Goal: Task Accomplishment & Management: Manage account settings

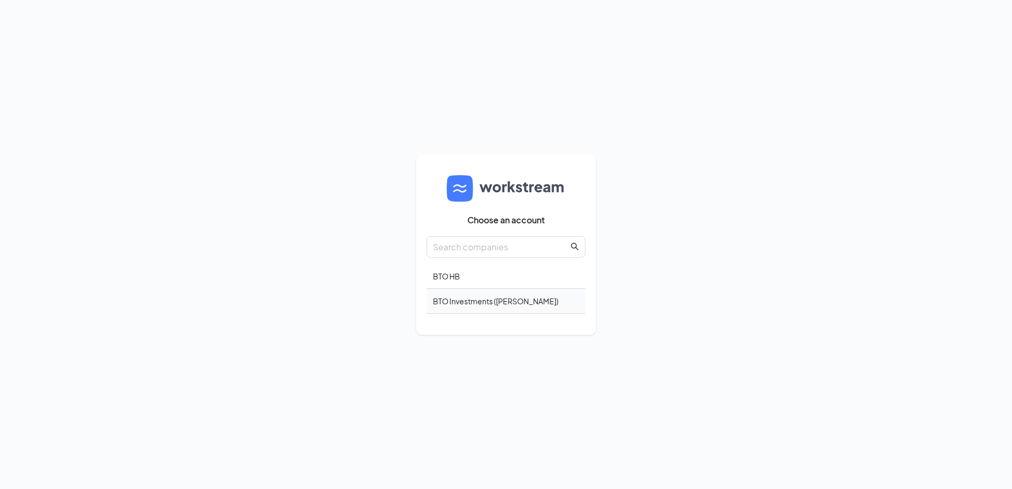
click at [477, 305] on div "BTO Investments (Carl's Jr.)" at bounding box center [506, 301] width 159 height 25
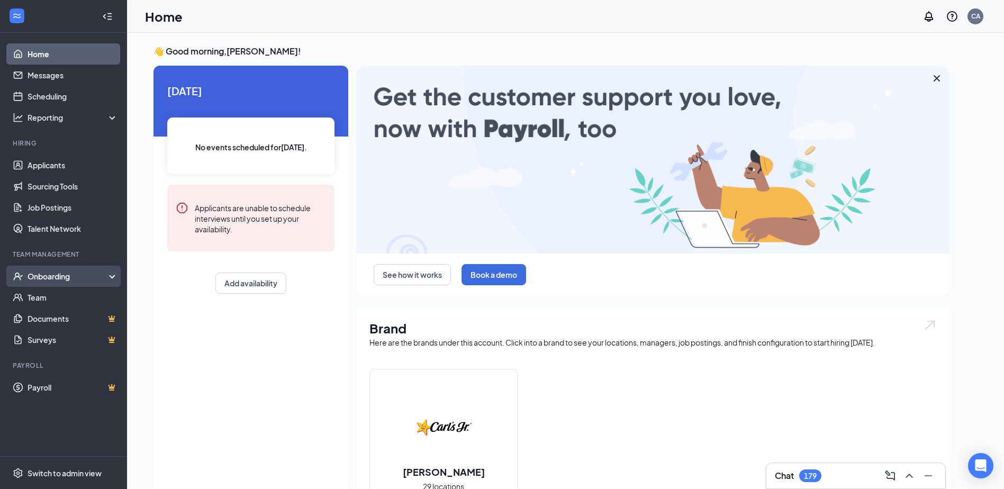
click at [43, 279] on div "Onboarding" at bounding box center [69, 276] width 82 height 11
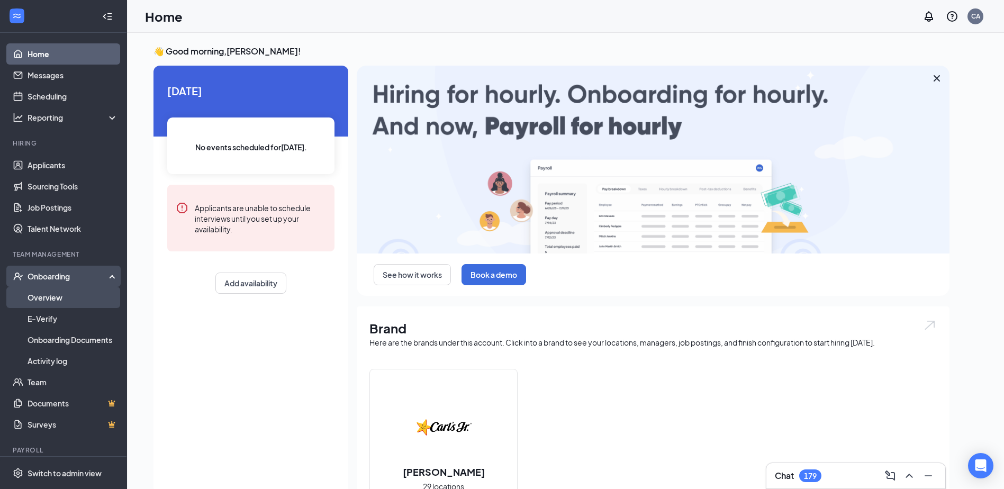
click at [59, 297] on link "Overview" at bounding box center [73, 297] width 91 height 21
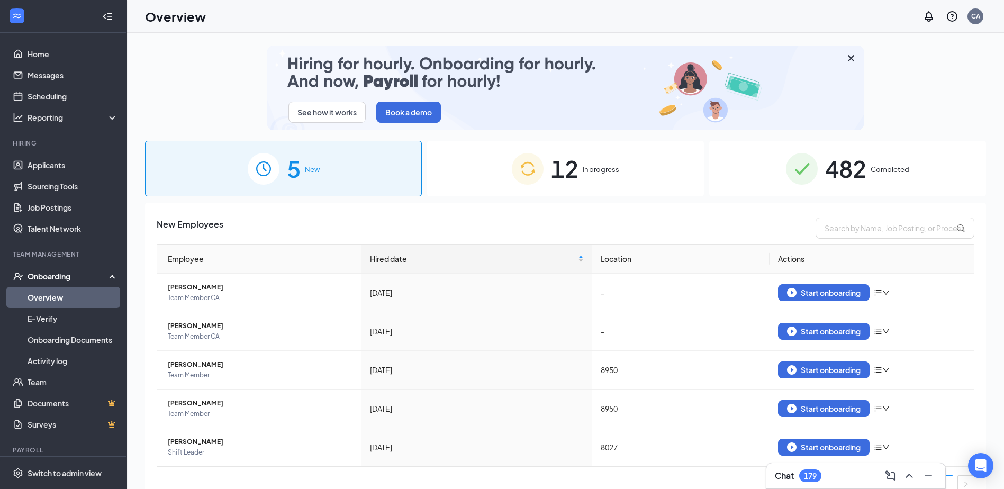
click at [849, 175] on span "482" at bounding box center [845, 168] width 41 height 37
